Goal: Information Seeking & Learning: Find specific fact

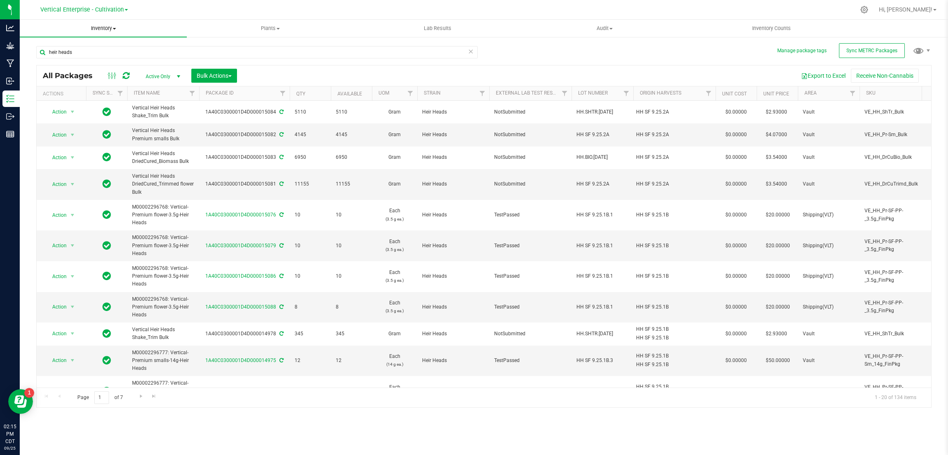
drag, startPoint x: 102, startPoint y: 54, endPoint x: 29, endPoint y: 35, distance: 74.9
click at [29, 35] on inventory "Inventory All packages All inventory Waste log Create inventory Plants All plan…" at bounding box center [484, 153] width 928 height 267
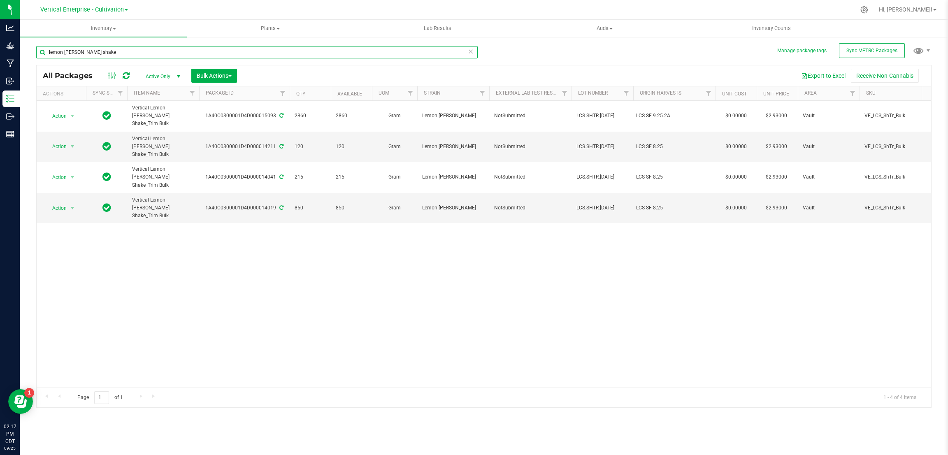
drag, startPoint x: 98, startPoint y: 51, endPoint x: 38, endPoint y: 73, distance: 63.4
click at [46, 64] on div "lemon [PERSON_NAME] shake" at bounding box center [256, 55] width 441 height 19
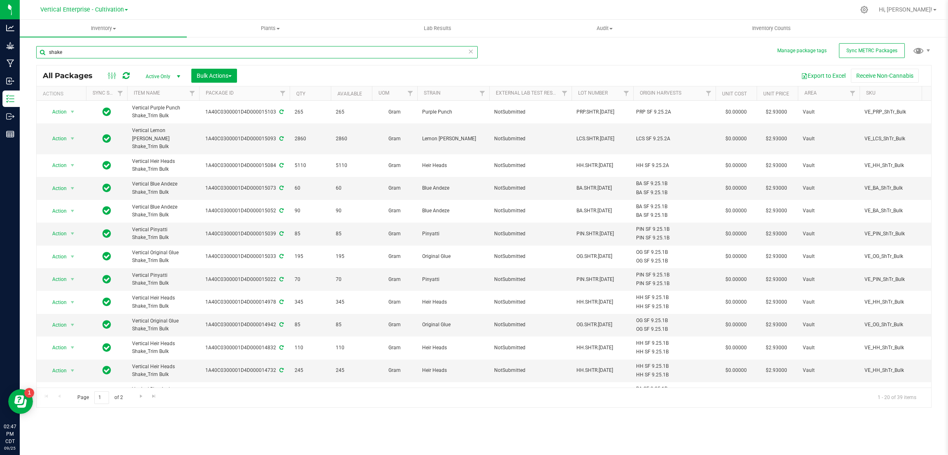
click at [100, 48] on input "shake" at bounding box center [256, 52] width 441 height 12
type input "s"
